Goal: Transaction & Acquisition: Purchase product/service

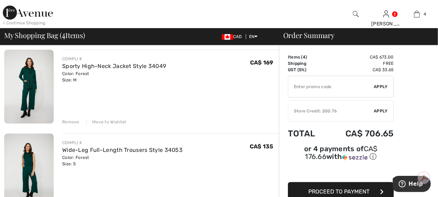
scroll to position [141, 0]
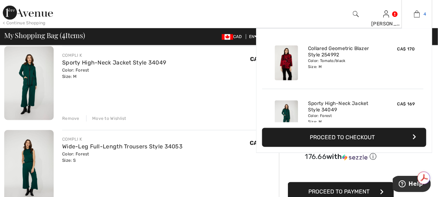
click at [418, 18] on img at bounding box center [417, 14] width 6 height 8
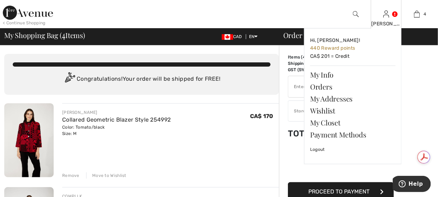
click at [391, 20] on div "[PERSON_NAME]" at bounding box center [386, 23] width 30 height 7
click at [319, 111] on link "Wishlist" at bounding box center [352, 111] width 85 height 12
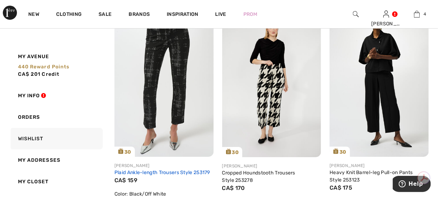
scroll to position [812, 0]
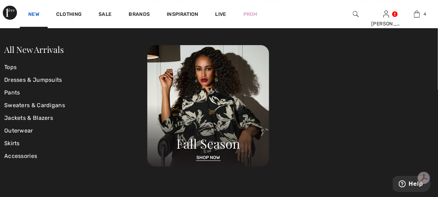
click at [33, 17] on link "New" at bounding box center [33, 14] width 11 height 7
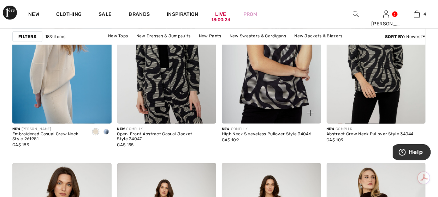
scroll to position [1024, 0]
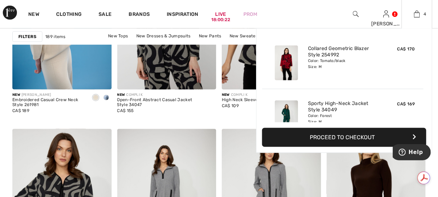
click at [332, 138] on button "Proceed to Checkout" at bounding box center [344, 137] width 164 height 19
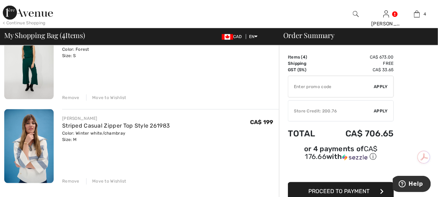
scroll to position [283, 0]
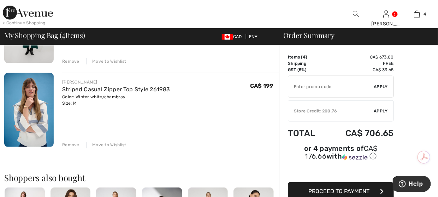
click at [85, 85] on div "Striped Casual Zipper Top Style 261983" at bounding box center [116, 89] width 108 height 8
